Goal: Transaction & Acquisition: Purchase product/service

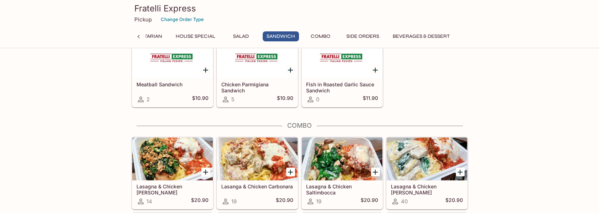
scroll to position [1076, 0]
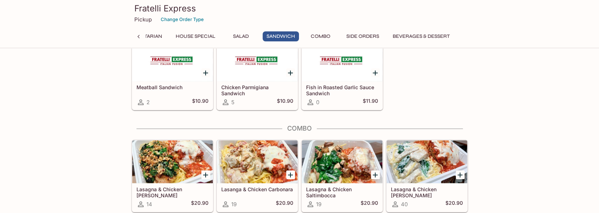
click at [426, 186] on h5 "Lasagna & Chicken [PERSON_NAME]" at bounding box center [427, 192] width 72 height 12
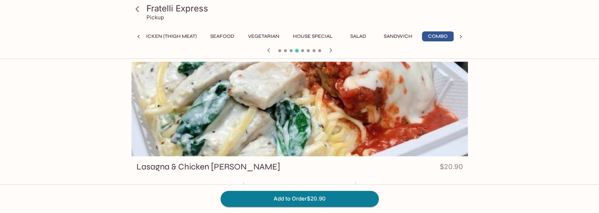
scroll to position [0, 15]
click at [310, 35] on button "House Special" at bounding box center [312, 36] width 47 height 10
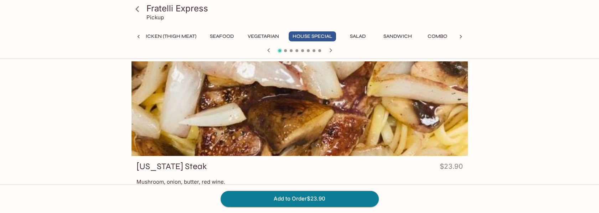
scroll to position [0, 0]
click at [267, 50] on icon "button" at bounding box center [269, 50] width 9 height 9
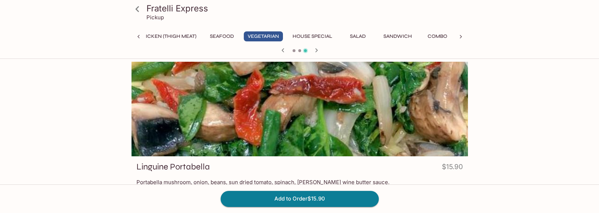
click at [322, 35] on button "House Special" at bounding box center [312, 36] width 47 height 10
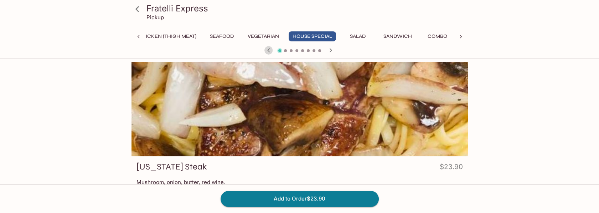
click at [269, 50] on icon "button" at bounding box center [269, 50] width 9 height 9
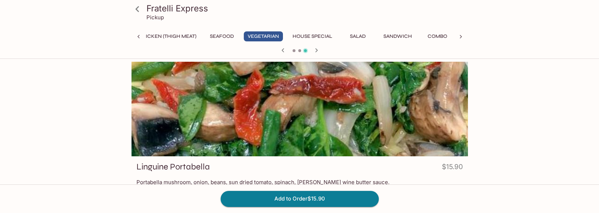
click at [269, 50] on div at bounding box center [300, 51] width 342 height 11
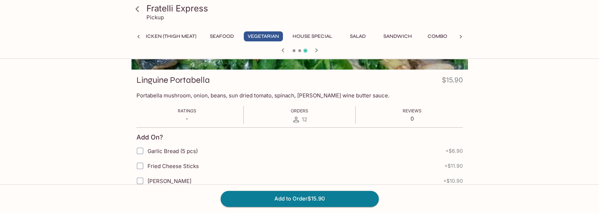
scroll to position [107, 0]
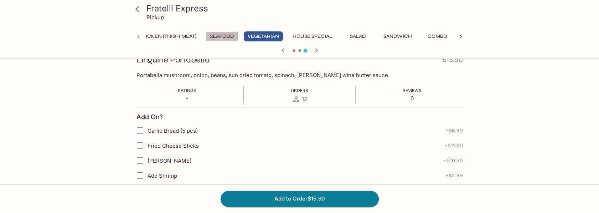
click at [221, 34] on button "Seafood" at bounding box center [222, 36] width 32 height 10
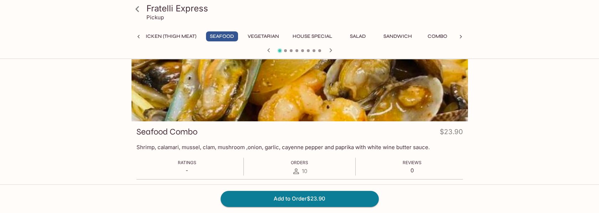
scroll to position [0, 0]
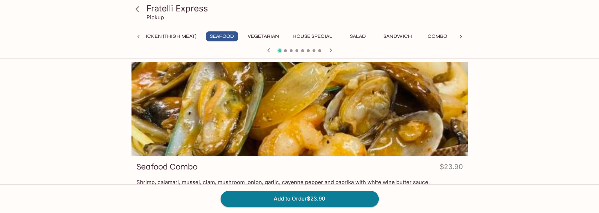
click at [148, 36] on button "Chicken (Thigh Meat)" at bounding box center [167, 36] width 66 height 10
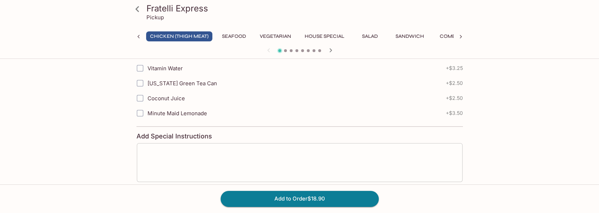
scroll to position [499, 0]
click at [137, 36] on icon at bounding box center [138, 36] width 7 height 7
click at [173, 36] on button "Chicken (Thigh Meat)" at bounding box center [182, 36] width 66 height 10
click at [328, 35] on button "House Special" at bounding box center [326, 36] width 47 height 10
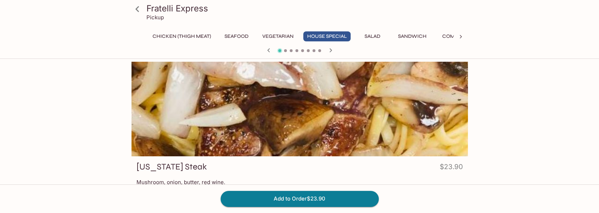
scroll to position [107, 0]
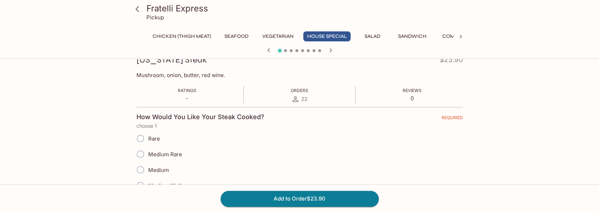
click at [460, 35] on icon at bounding box center [460, 36] width 7 height 7
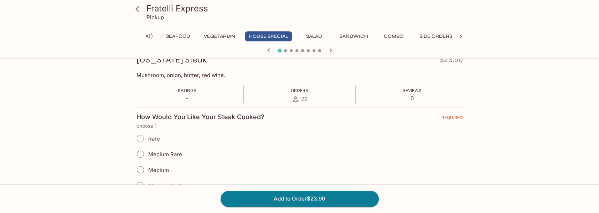
scroll to position [0, 133]
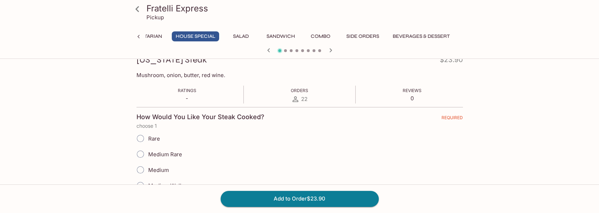
click at [191, 34] on button "House Special" at bounding box center [195, 36] width 47 height 10
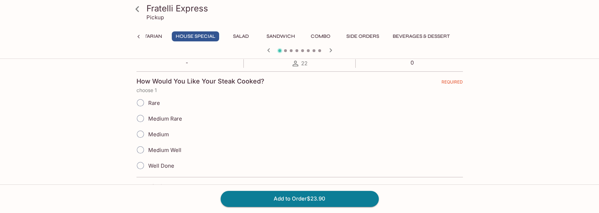
scroll to position [0, 0]
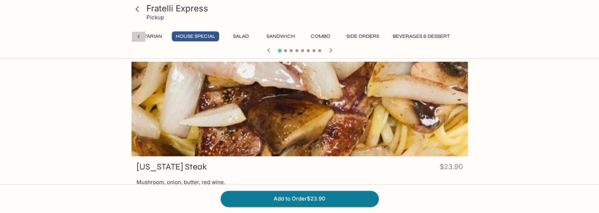
click at [137, 35] on icon at bounding box center [138, 36] width 7 height 7
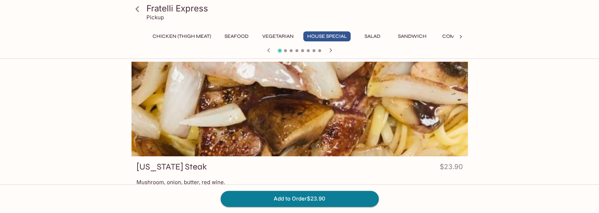
click at [137, 35] on div "Chicken (Thigh Meat) Seafood Vegetarian House Special Salad Sandwich Combo Side…" at bounding box center [300, 38] width 337 height 14
click at [190, 37] on button "Chicken (Thigh Meat)" at bounding box center [182, 36] width 66 height 10
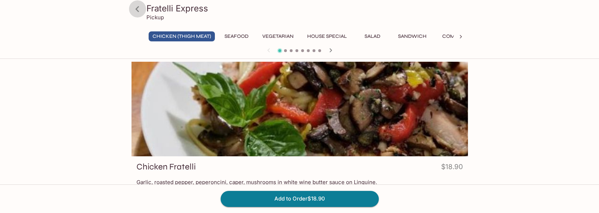
click at [139, 9] on icon at bounding box center [137, 9] width 12 height 12
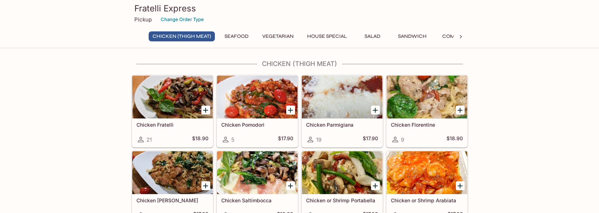
click at [149, 125] on h5 "Chicken Fratelli" at bounding box center [173, 125] width 72 height 6
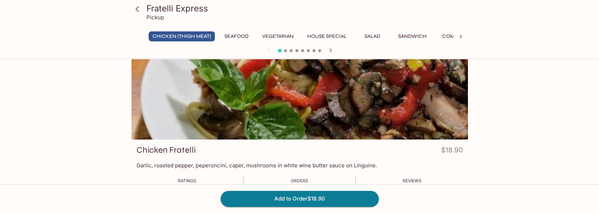
scroll to position [36, 0]
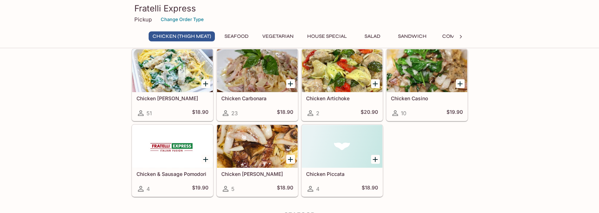
scroll to position [178, 0]
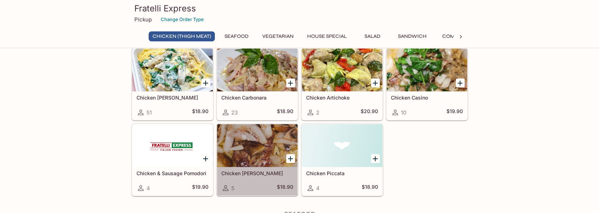
click at [255, 154] on div at bounding box center [257, 145] width 81 height 43
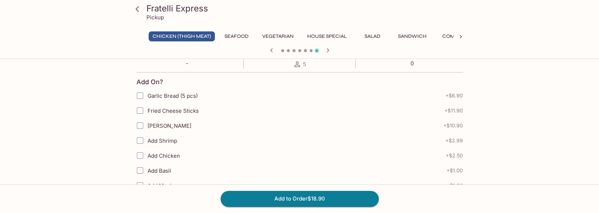
scroll to position [143, 0]
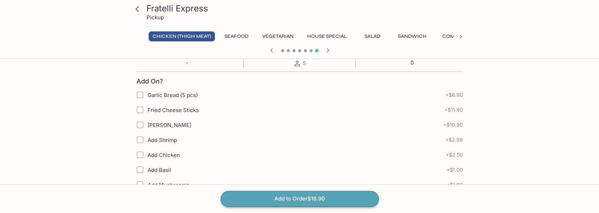
click at [304, 199] on button "Add to Order $18.90" at bounding box center [300, 199] width 158 height 16
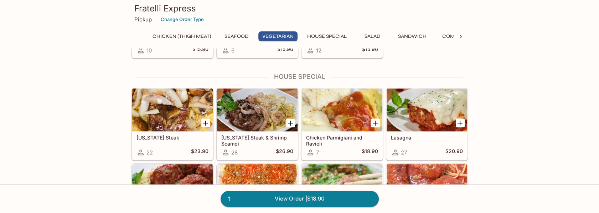
scroll to position [749, 0]
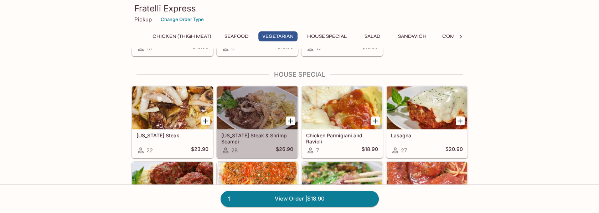
click at [257, 129] on div "[US_STATE] Steak & Shrimp Scampi 28 $26.90" at bounding box center [257, 143] width 81 height 29
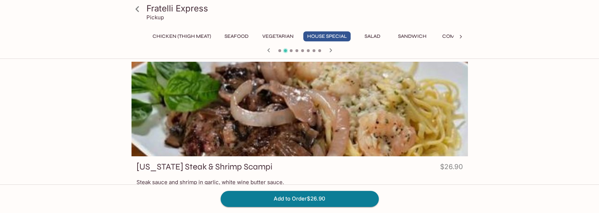
click at [167, 35] on button "Chicken (Thigh Meat)" at bounding box center [182, 36] width 66 height 10
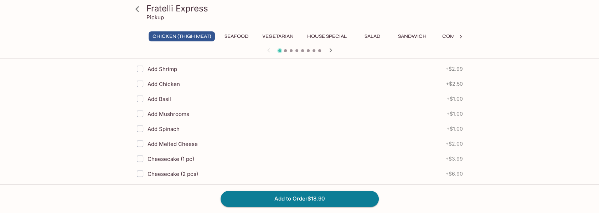
scroll to position [214, 0]
click at [178, 34] on button "Chicken (Thigh Meat)" at bounding box center [182, 36] width 66 height 10
click at [139, 7] on icon at bounding box center [137, 9] width 12 height 12
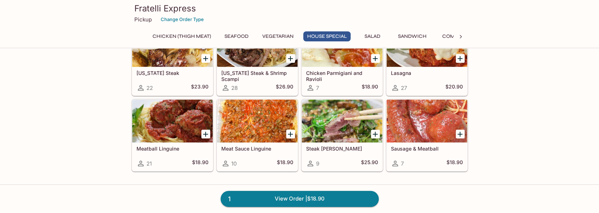
scroll to position [820, 0]
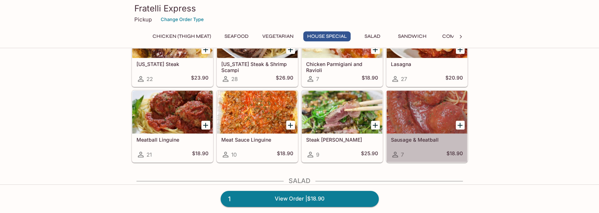
click at [424, 127] on div at bounding box center [427, 112] width 81 height 43
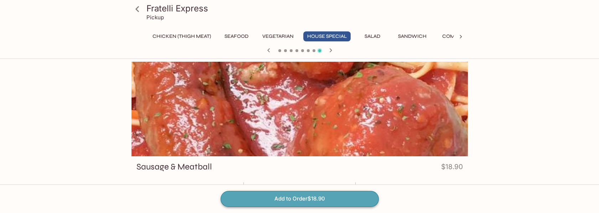
click at [288, 199] on button "Add to Order $18.90" at bounding box center [300, 199] width 158 height 16
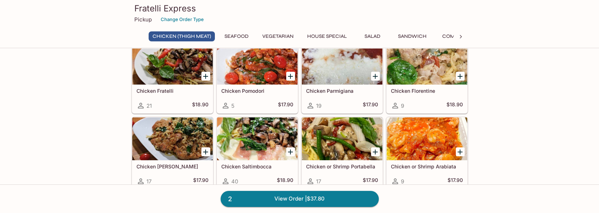
scroll to position [36, 0]
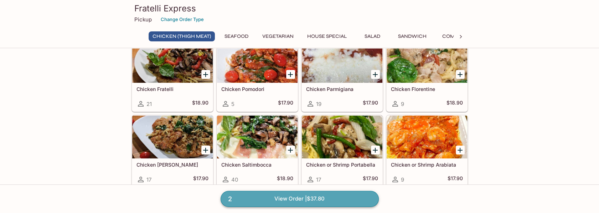
click at [286, 195] on link "2 View Order | $37.80" at bounding box center [300, 199] width 158 height 16
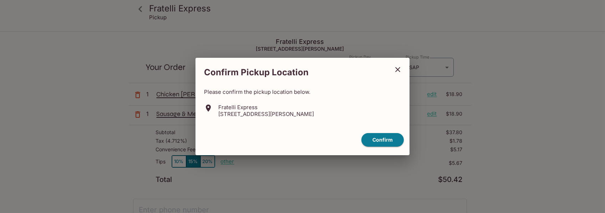
click at [398, 69] on icon "close" at bounding box center [397, 69] width 5 height 5
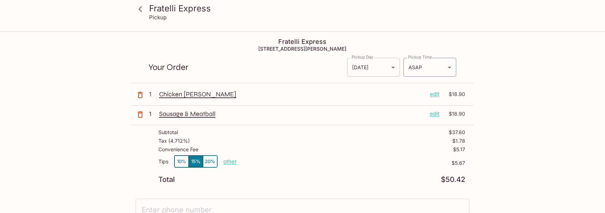
click at [390, 67] on body "Fratelli Express Pickup Fratelli Express [STREET_ADDRESS][PERSON_NAME] Your Ord…" at bounding box center [302, 138] width 605 height 213
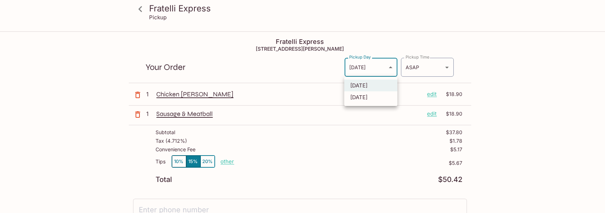
click at [390, 67] on div at bounding box center [302, 106] width 605 height 213
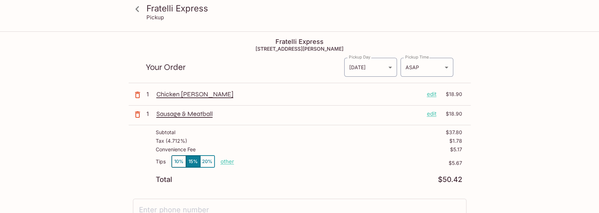
drag, startPoint x: 597, startPoint y: 2, endPoint x: 454, endPoint y: 21, distance: 144.6
click at [454, 21] on div "Fratelli Express Pickup" at bounding box center [300, 14] width 342 height 29
click at [177, 96] on p "Chicken [PERSON_NAME]" at bounding box center [288, 94] width 265 height 8
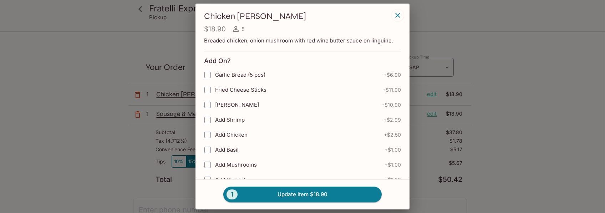
click at [139, 39] on div "Chicken Bruno $18.90 5 Breaded chicken, onion mushroom with red wine butter sau…" at bounding box center [302, 106] width 605 height 213
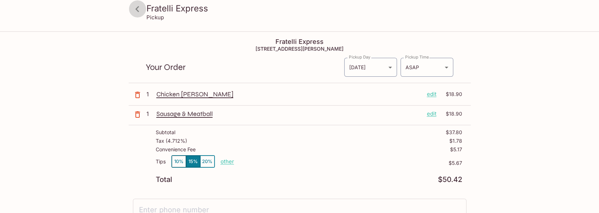
click at [135, 9] on icon at bounding box center [137, 9] width 12 height 12
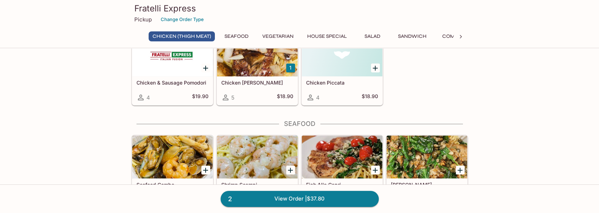
scroll to position [214, 0]
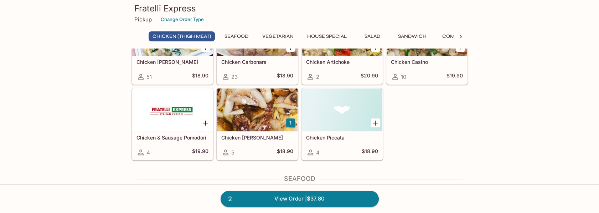
click at [255, 113] on div at bounding box center [257, 109] width 81 height 43
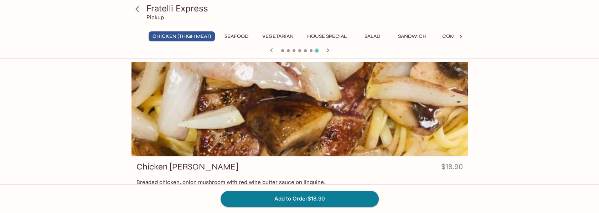
click at [181, 35] on button "Chicken (Thigh Meat)" at bounding box center [182, 36] width 66 height 10
